Goal: Transaction & Acquisition: Purchase product/service

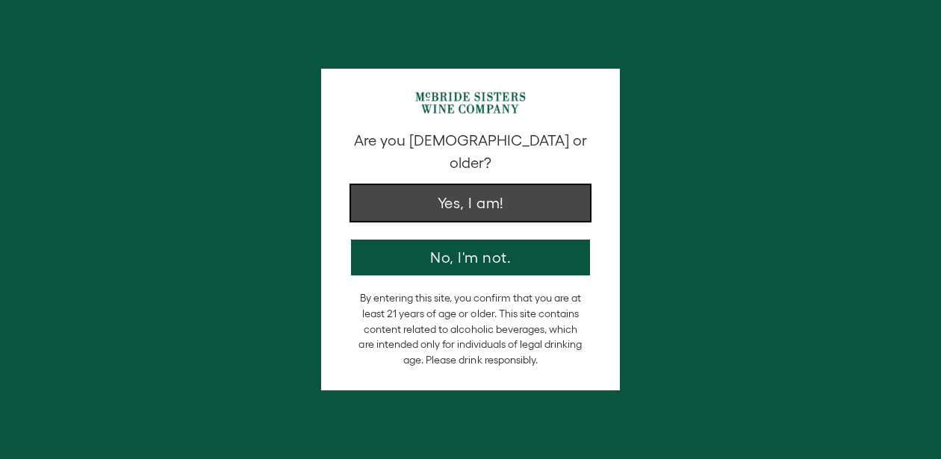
click at [471, 185] on button "Yes, I am!" at bounding box center [470, 203] width 239 height 36
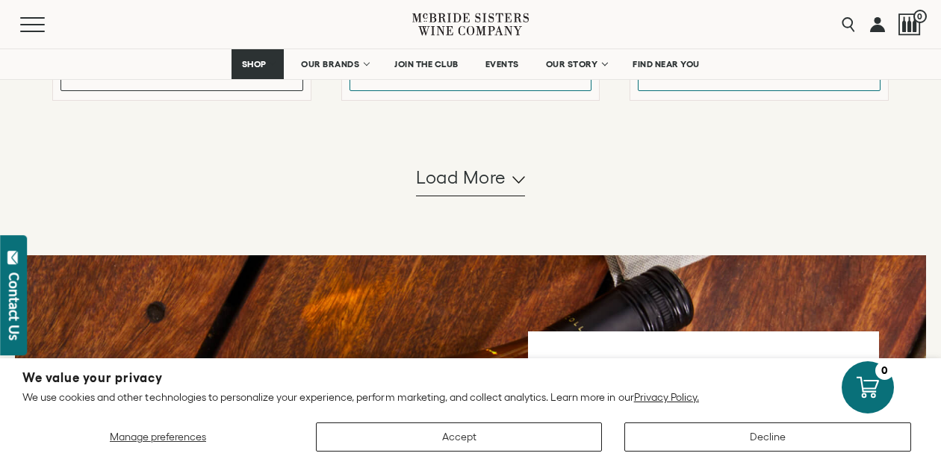
scroll to position [1672, 0]
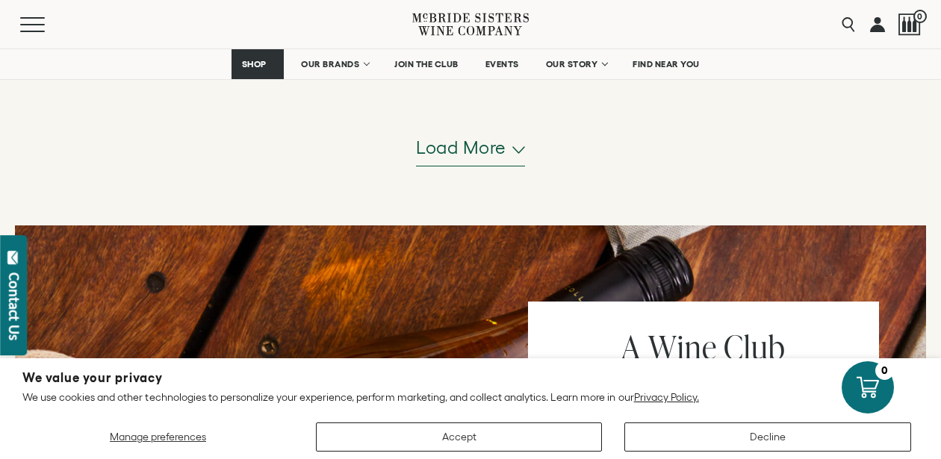
click at [472, 160] on span "Load more" at bounding box center [461, 147] width 90 height 25
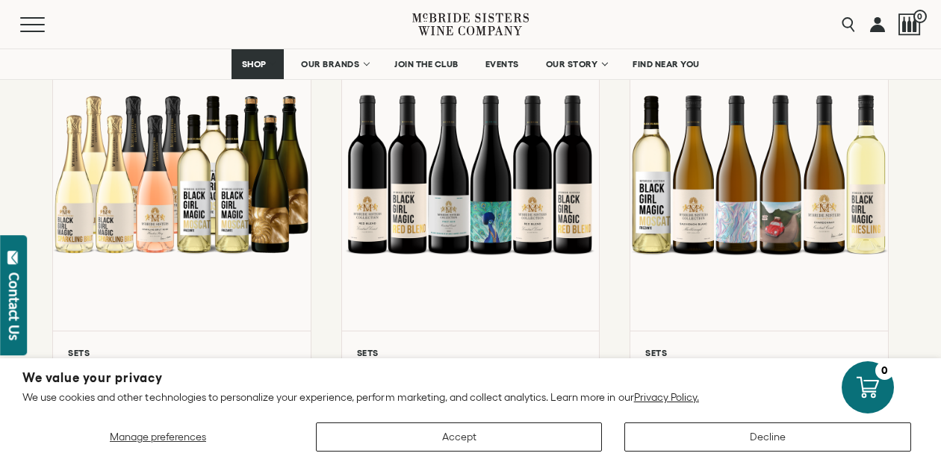
scroll to position [1762, 0]
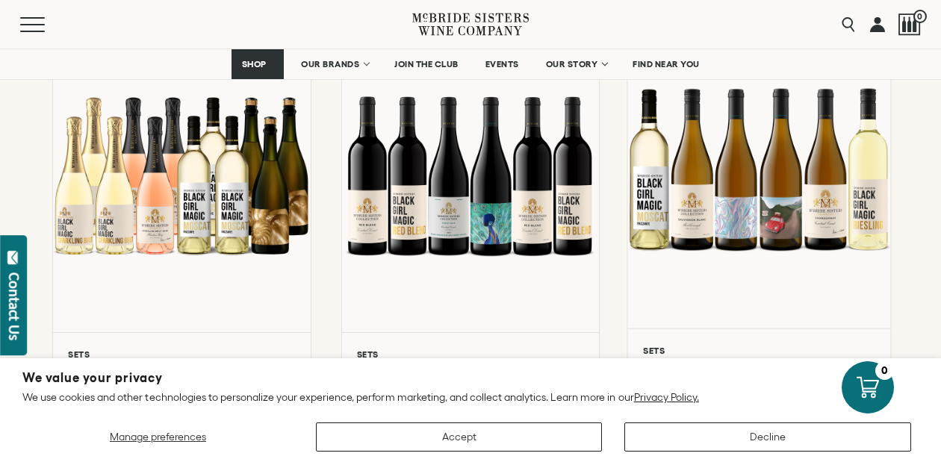
click at [785, 211] on div at bounding box center [759, 169] width 263 height 318
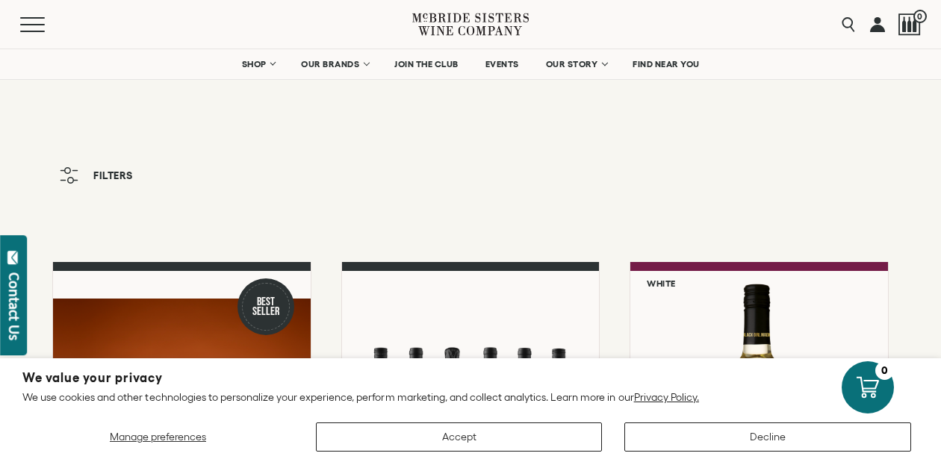
click at [10, 1] on div "Menu Search 0" at bounding box center [470, 24] width 941 height 49
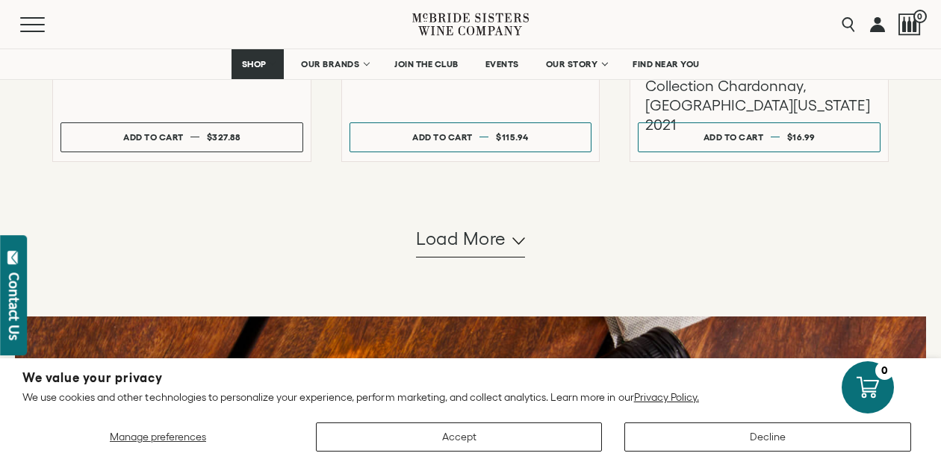
scroll to position [1583, 0]
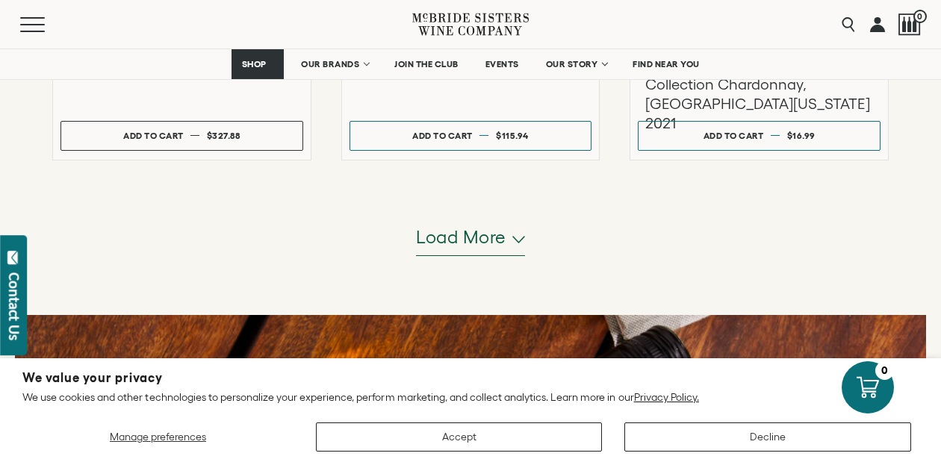
click at [499, 241] on span "Load more" at bounding box center [461, 237] width 90 height 25
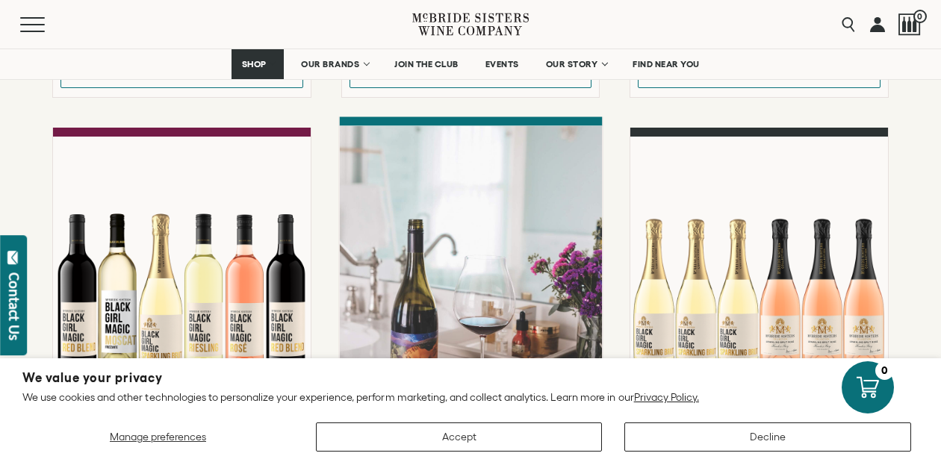
scroll to position [2688, 0]
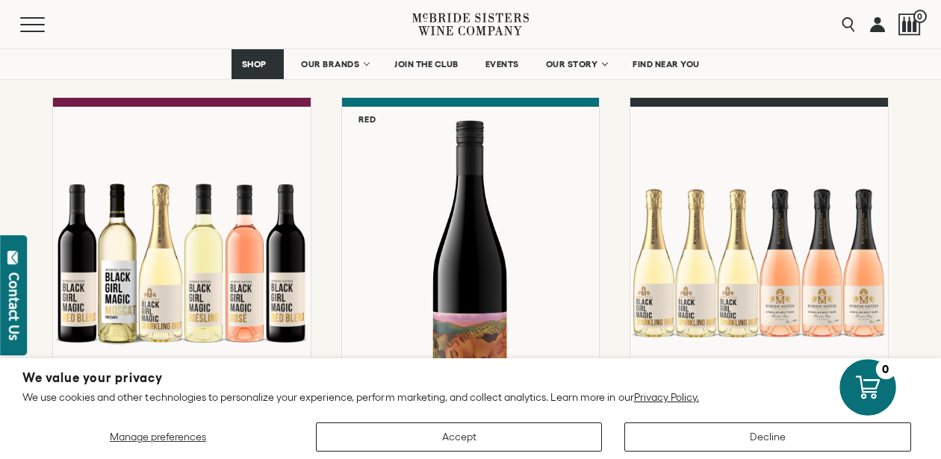
click at [868, 385] on icon at bounding box center [868, 387] width 24 height 24
